Goal: Information Seeking & Learning: Check status

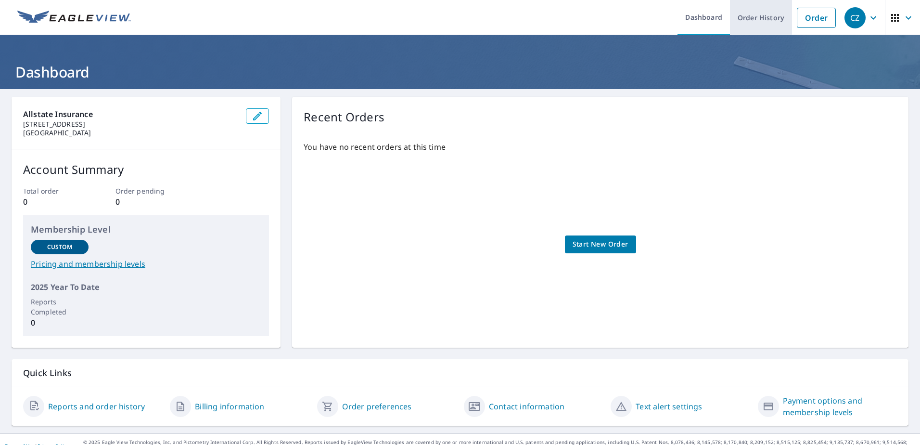
click at [761, 19] on link "Order History" at bounding box center [761, 17] width 62 height 35
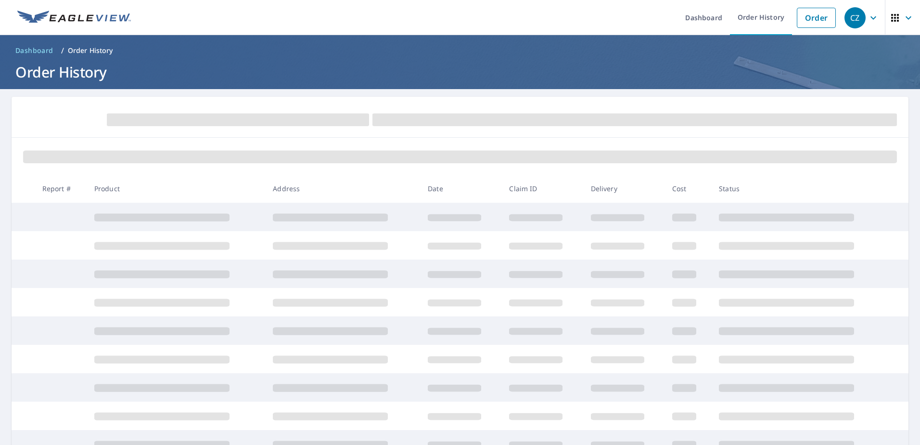
click at [903, 14] on icon "button" at bounding box center [909, 18] width 12 height 12
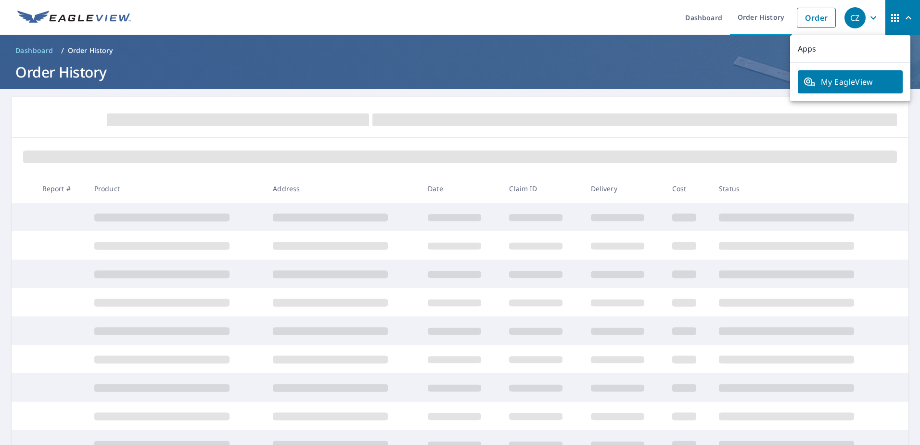
click at [636, 70] on h1 "Order History" at bounding box center [460, 72] width 897 height 20
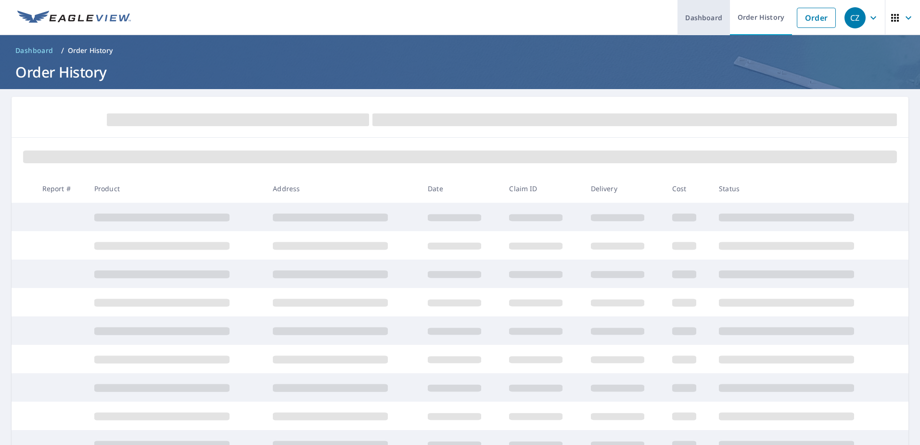
click at [701, 22] on link "Dashboard" at bounding box center [704, 17] width 52 height 35
click at [689, 14] on link "Dashboard" at bounding box center [704, 17] width 52 height 35
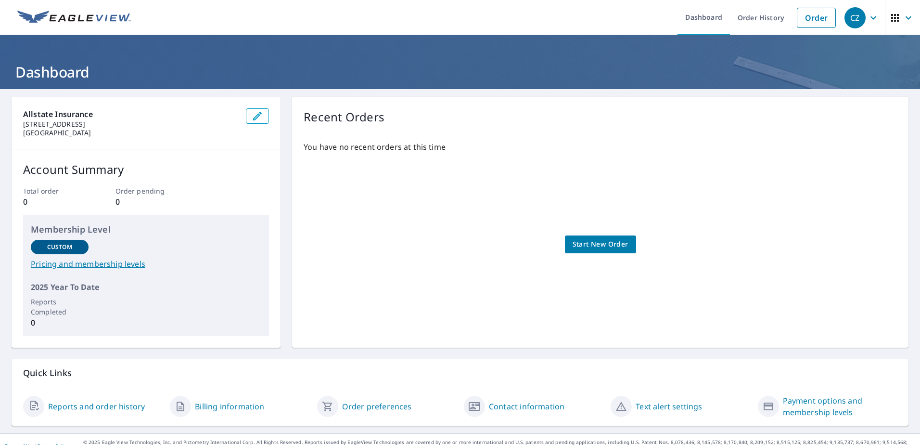
click at [871, 13] on icon "button" at bounding box center [874, 18] width 12 height 12
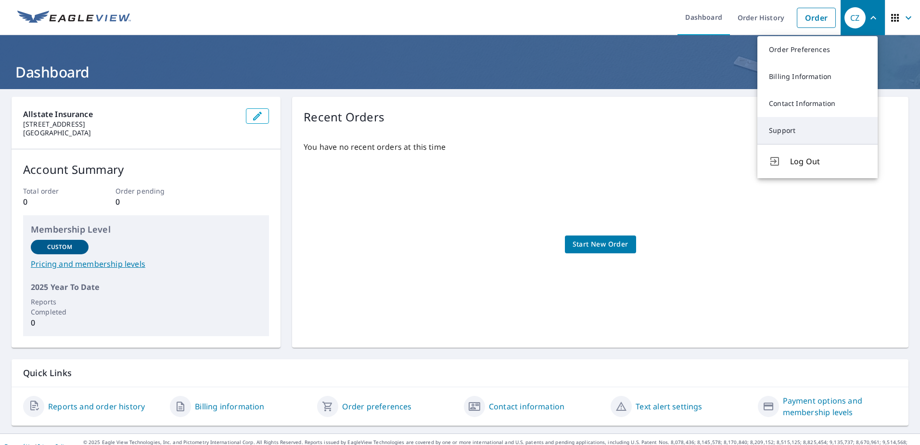
click at [794, 127] on link "Support" at bounding box center [818, 130] width 120 height 27
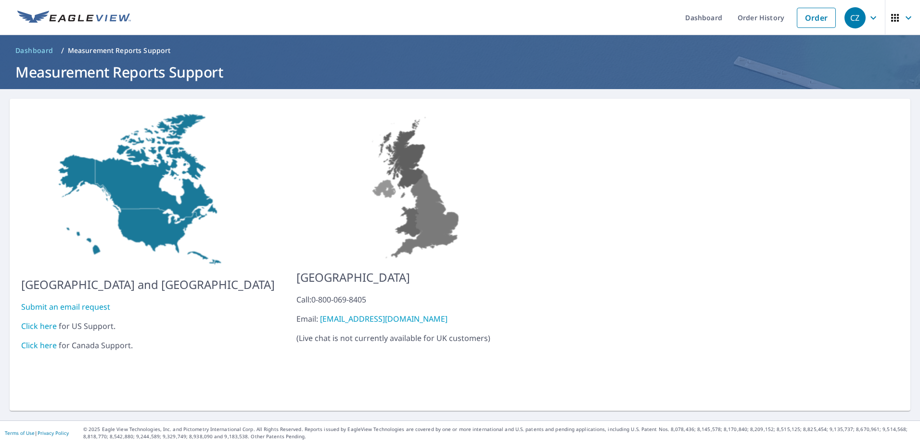
click at [36, 321] on link "Click here" at bounding box center [39, 326] width 36 height 11
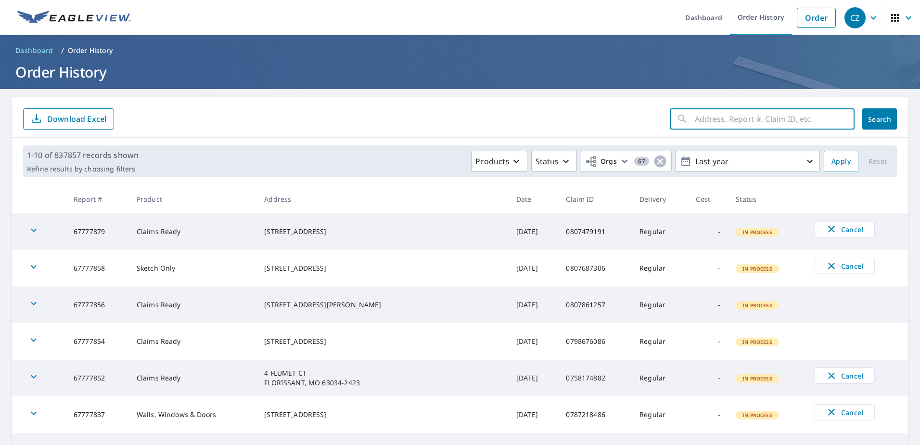
click at [705, 121] on input "text" at bounding box center [775, 118] width 160 height 27
click at [760, 120] on input "text" at bounding box center [775, 118] width 160 height 27
paste input "0760722736"
type input "0760722736"
click at [873, 119] on span "Search" at bounding box center [879, 119] width 19 height 9
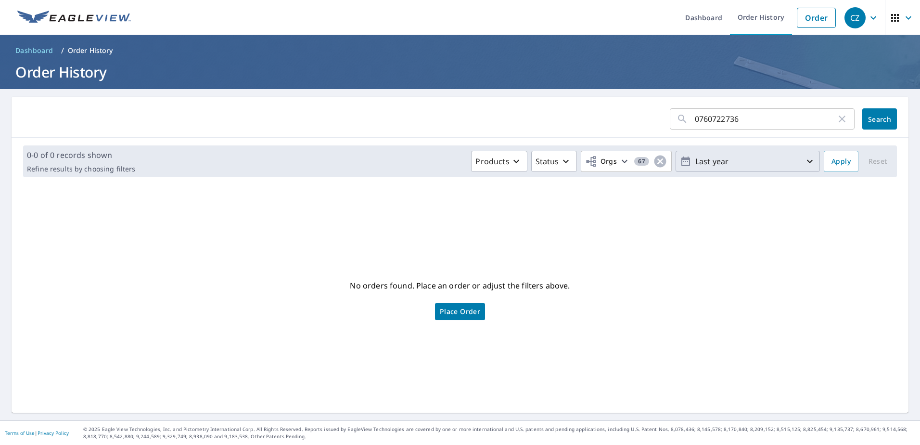
click at [757, 164] on p "Last year" at bounding box center [748, 161] width 113 height 17
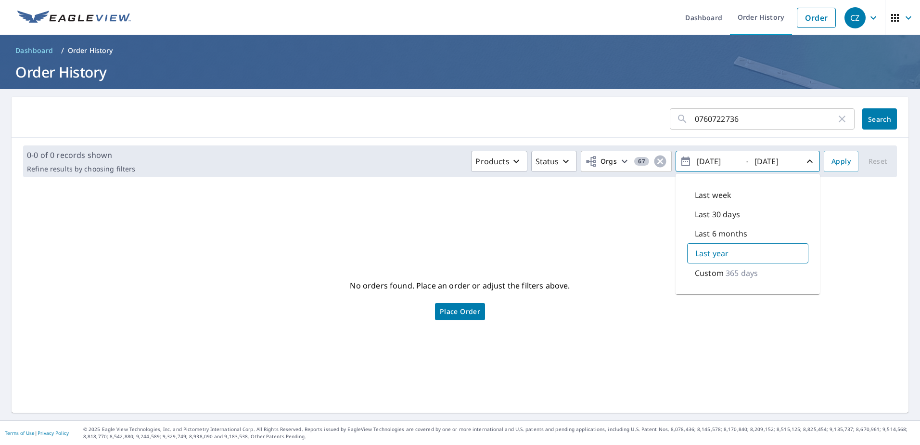
click at [541, 112] on form "0760722736 ​ Search" at bounding box center [460, 118] width 874 height 21
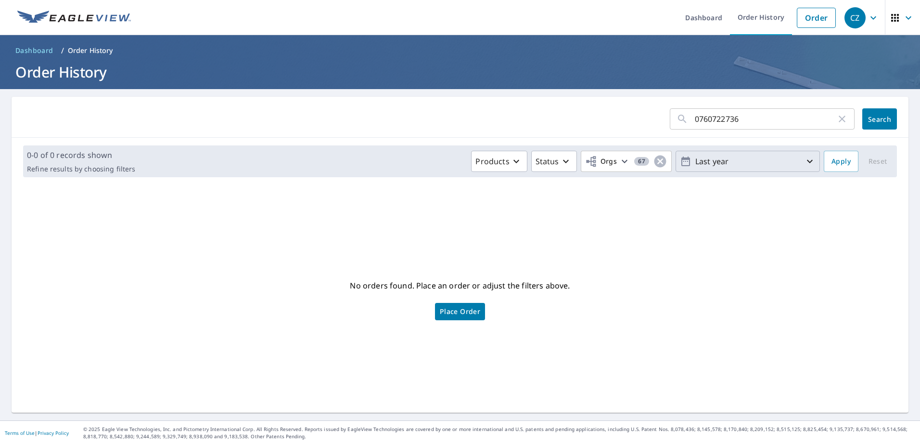
click at [837, 119] on icon "button" at bounding box center [843, 119] width 12 height 12
click at [725, 119] on input "text" at bounding box center [775, 118] width 160 height 27
paste input "Report: 59989279"
type input "Report: 59989279"
click at [878, 120] on span "Search" at bounding box center [879, 119] width 19 height 9
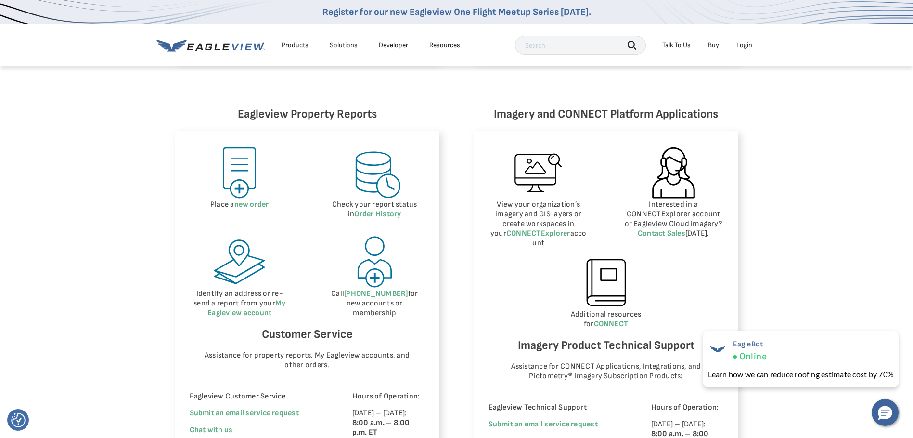
scroll to position [396, 0]
click at [231, 315] on link "My Eagleview account" at bounding box center [246, 308] width 78 height 19
